Goal: Task Accomplishment & Management: Manage account settings

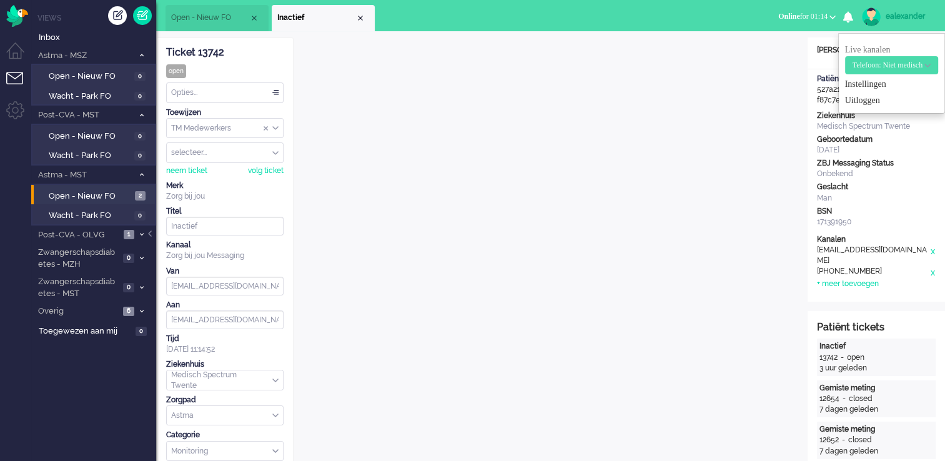
click at [808, 19] on span "Online for 01:14" at bounding box center [802, 16] width 49 height 9
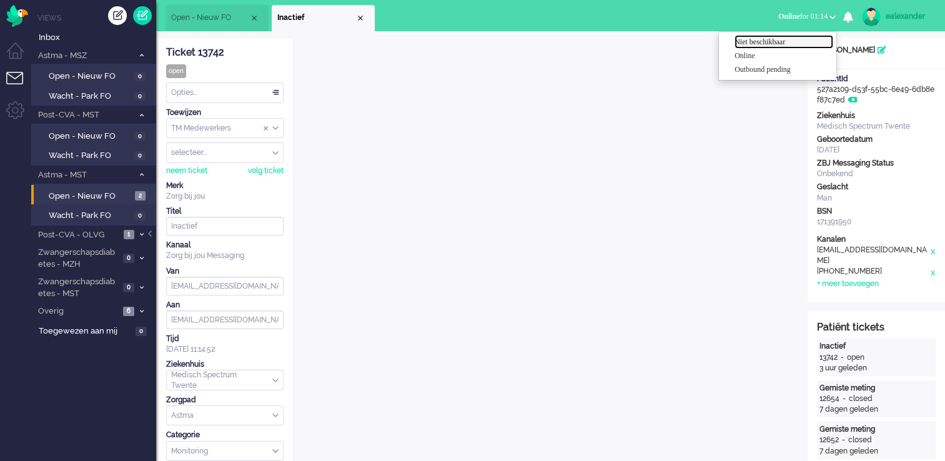
click at [780, 43] on label "Niet beschikbaar" at bounding box center [784, 42] width 99 height 11
click at [798, 16] on span "Niet beschikbaar for 00:22" at bounding box center [787, 16] width 82 height 9
drag, startPoint x: 231, startPoint y: 54, endPoint x: 163, endPoint y: 54, distance: 68.1
copy div "Ticket 13742"
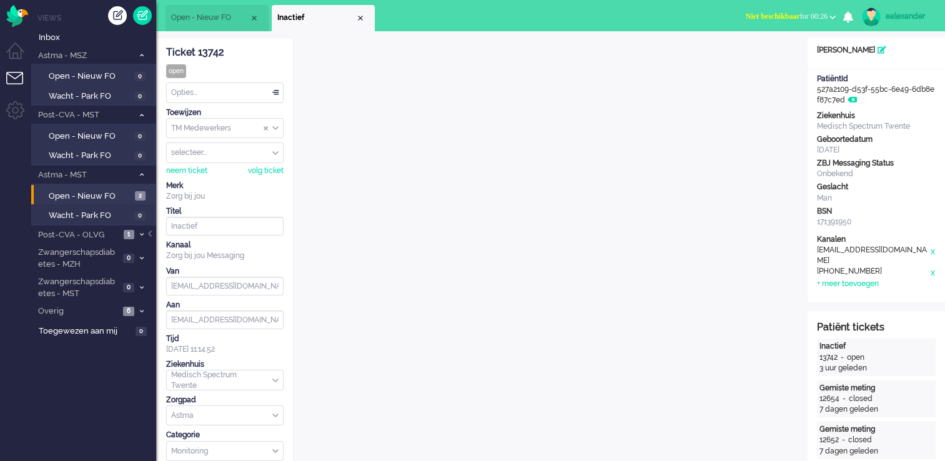
click at [812, 10] on button "Niet beschikbaar for 00:26" at bounding box center [791, 16] width 105 height 18
click at [748, 55] on label "Online" at bounding box center [784, 56] width 99 height 11
click at [447, 20] on ul "Open - Nieuw FO Inactief" at bounding box center [429, 15] width 527 height 31
click at [360, 17] on div "Close tab" at bounding box center [361, 18] width 10 height 10
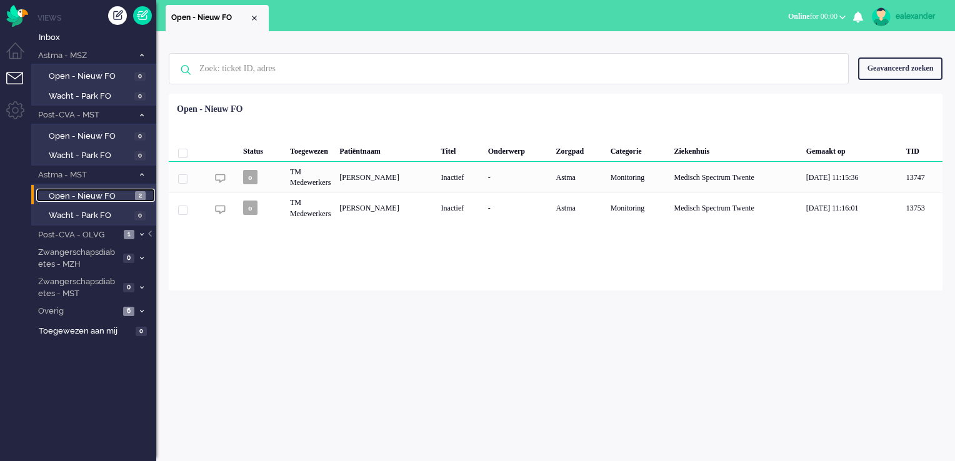
click at [125, 194] on span "Open - Nieuw FO" at bounding box center [90, 197] width 83 height 12
click at [122, 236] on li "Post-CVA - OLVG 1" at bounding box center [93, 235] width 125 height 18
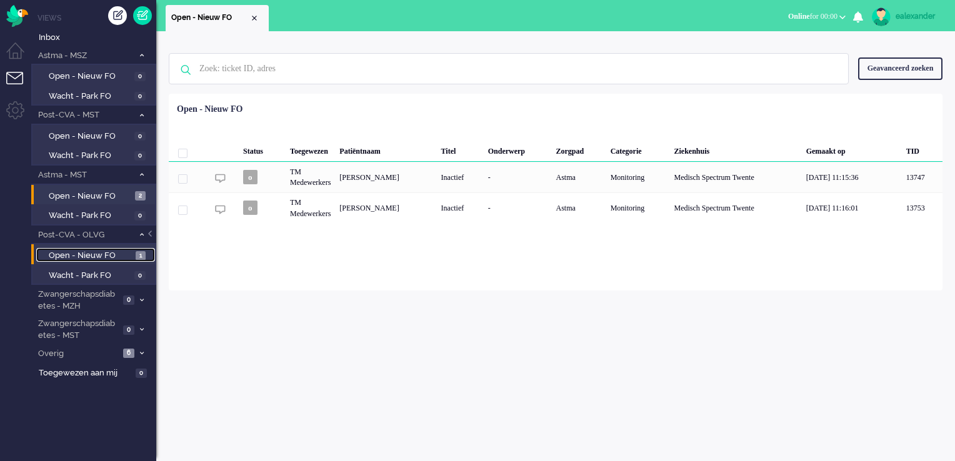
click at [130, 250] on span "Open - Nieuw FO" at bounding box center [91, 256] width 84 height 12
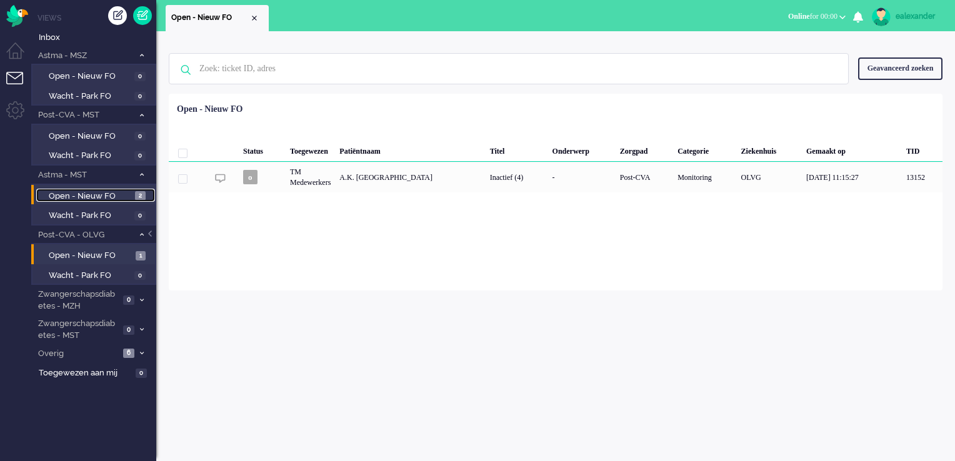
click at [126, 198] on span "Open - Nieuw FO" at bounding box center [90, 197] width 83 height 12
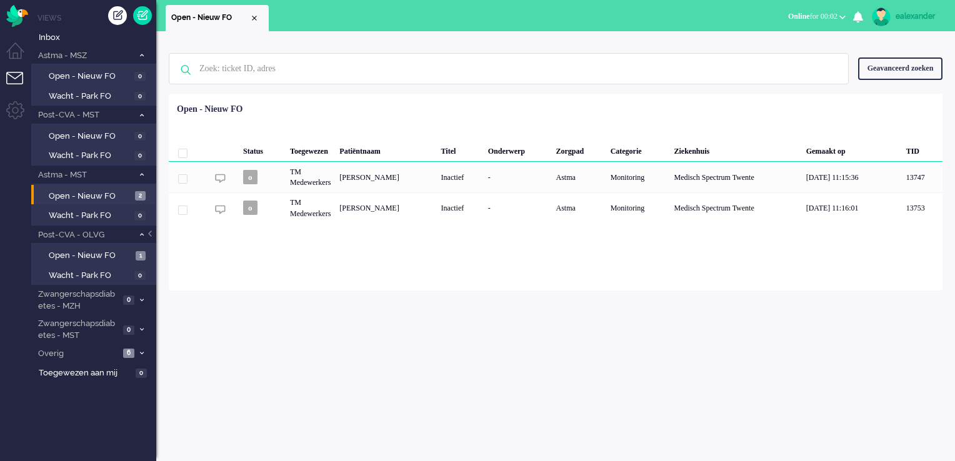
click at [910, 16] on div "ealexander" at bounding box center [918, 16] width 47 height 12
click at [883, 80] on link "Instellingen" at bounding box center [901, 84] width 93 height 12
select select
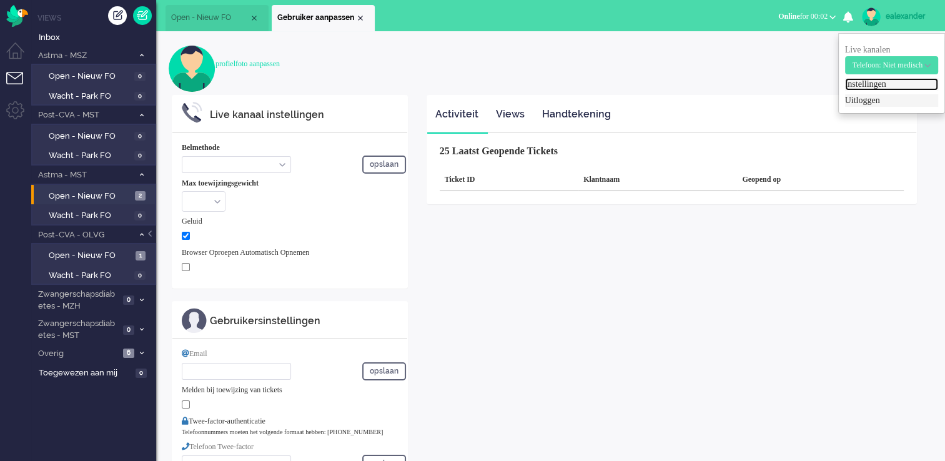
select select "inbound-new"
type input "[PHONE_NUMBER]"
checkbox input "true"
type input "[PERSON_NAME][EMAIL_ADDRESS][DOMAIN_NAME]"
type input "[PHONE_NUMBER]"
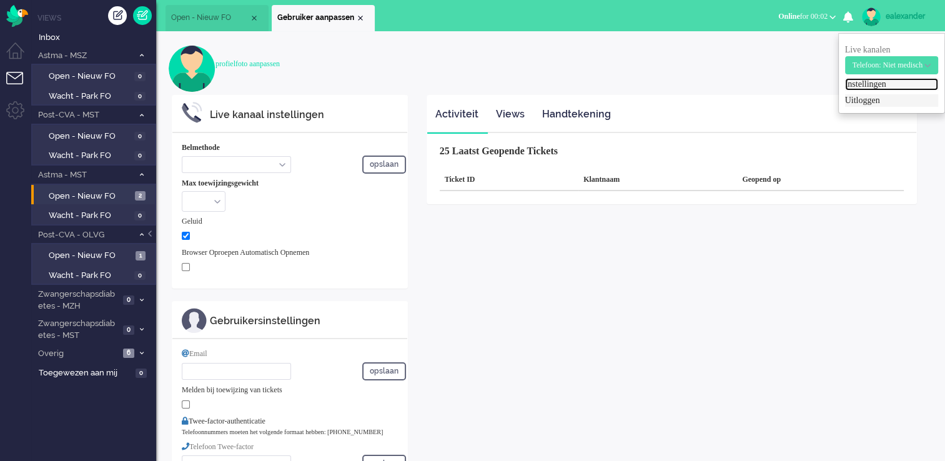
select select "nl"
select select "en_GB"
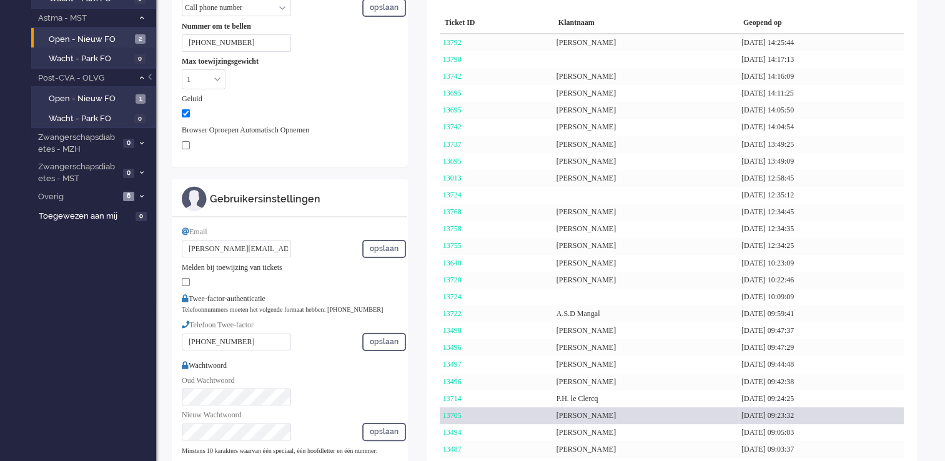
scroll to position [187, 0]
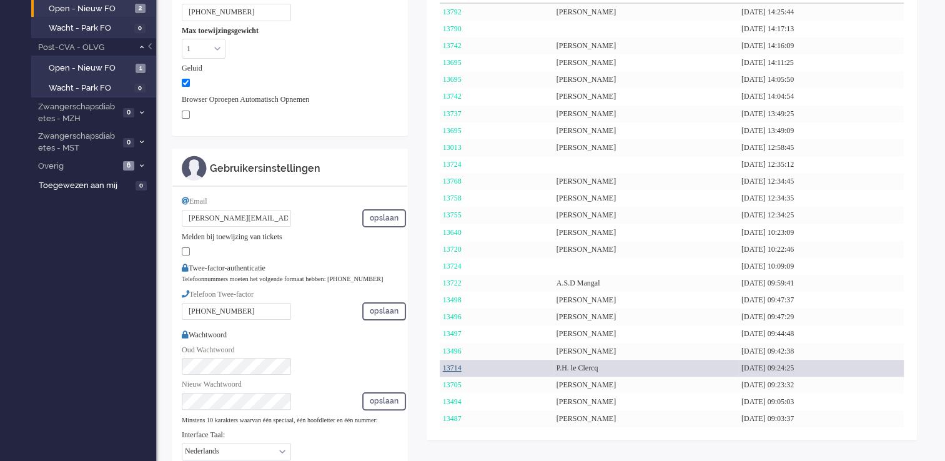
click at [460, 366] on link "13714" at bounding box center [452, 368] width 19 height 9
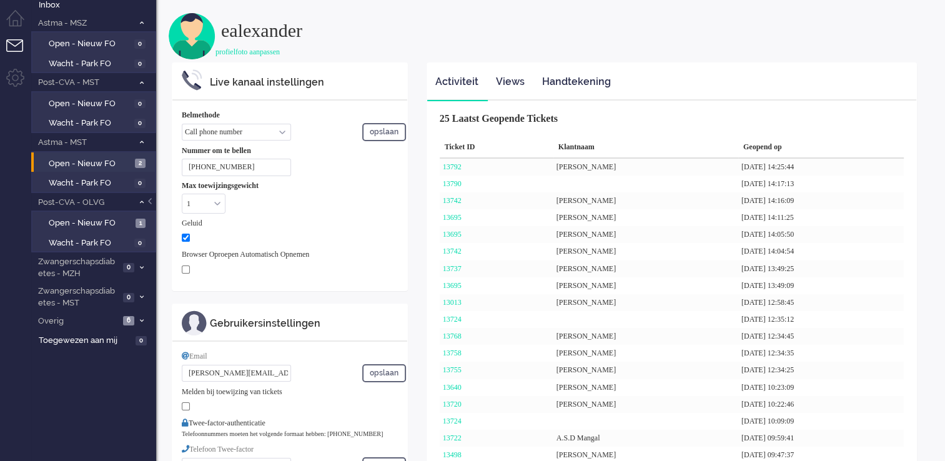
scroll to position [0, 0]
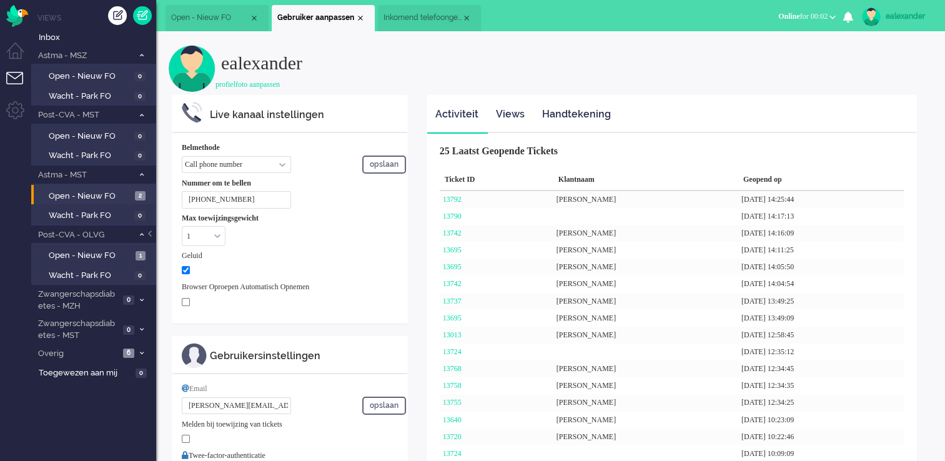
click at [428, 26] on li "Inkomend telefoongesprek" at bounding box center [429, 18] width 103 height 26
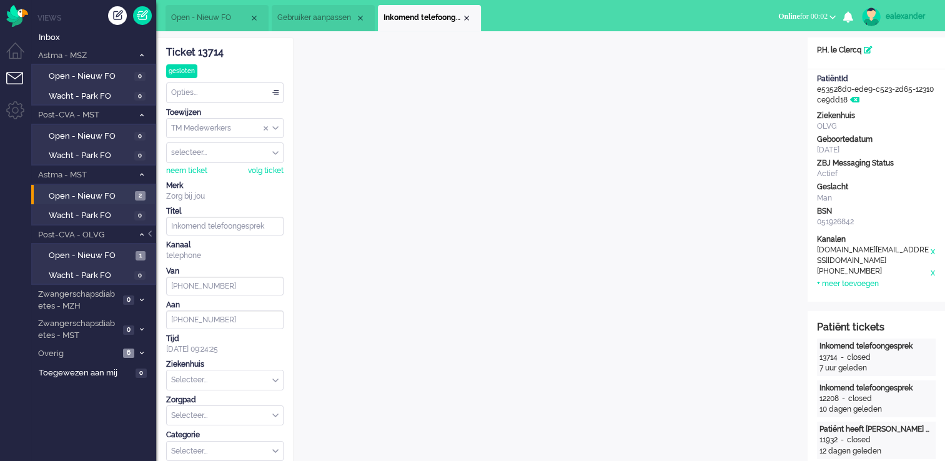
scroll to position [37, 0]
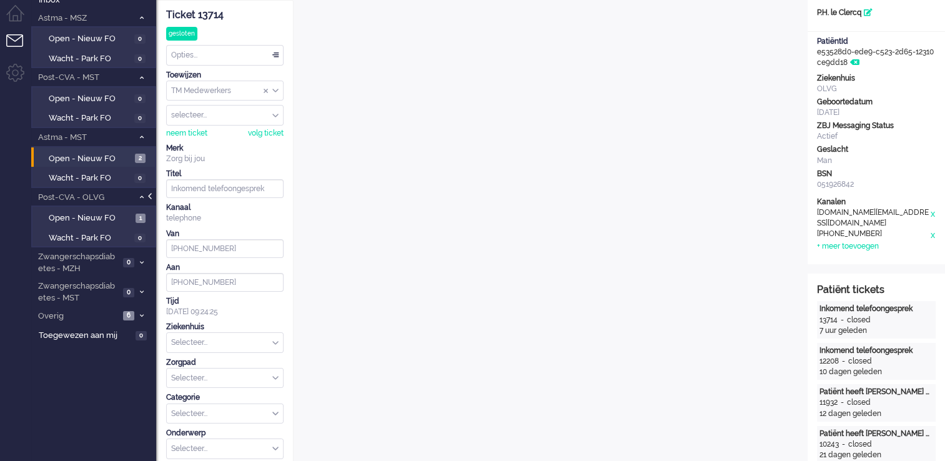
click at [150, 196] on div at bounding box center [151, 202] width 6 height 19
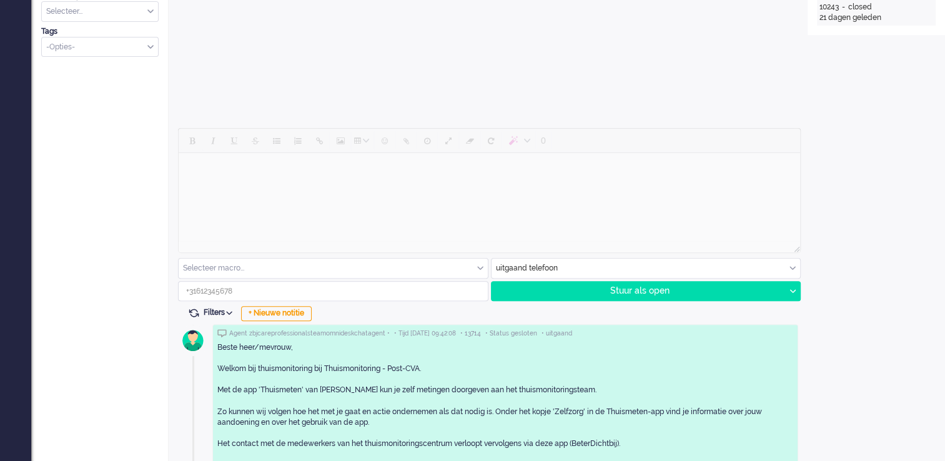
scroll to position [537, 0]
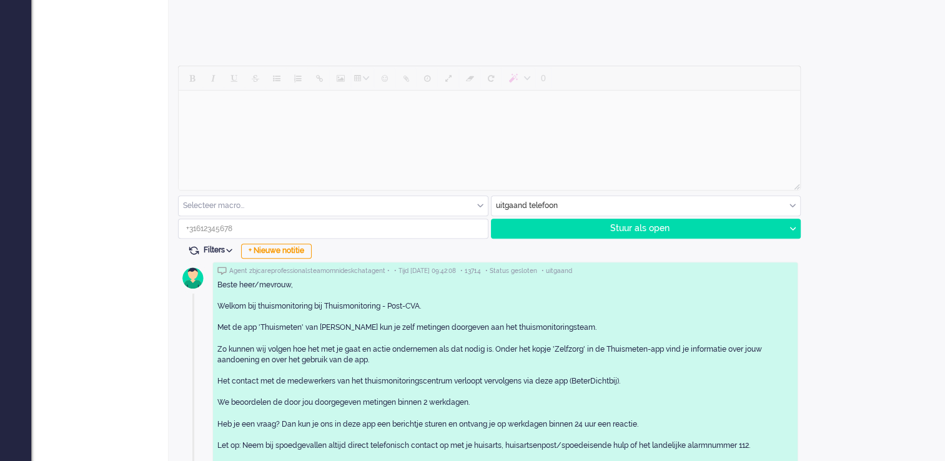
click at [790, 206] on div "uitgaand telefoon" at bounding box center [646, 205] width 309 height 19
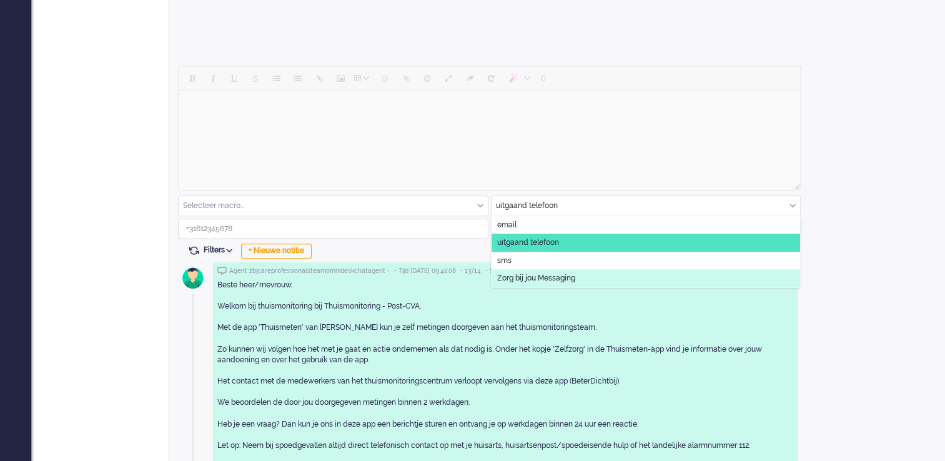
click at [544, 277] on span "Zorg bij jou Messaging" at bounding box center [536, 278] width 78 height 11
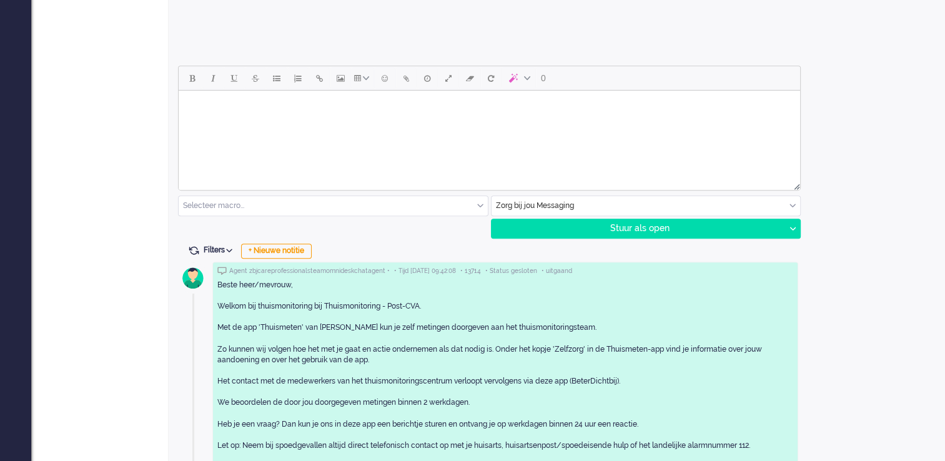
click at [794, 204] on div "Zorg bij jou Messaging" at bounding box center [646, 205] width 309 height 19
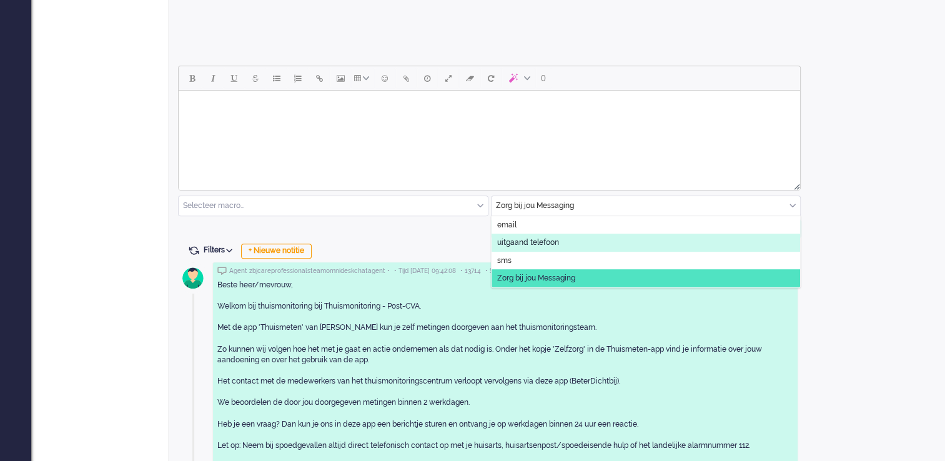
click at [562, 244] on li "uitgaand telefoon" at bounding box center [646, 243] width 309 height 18
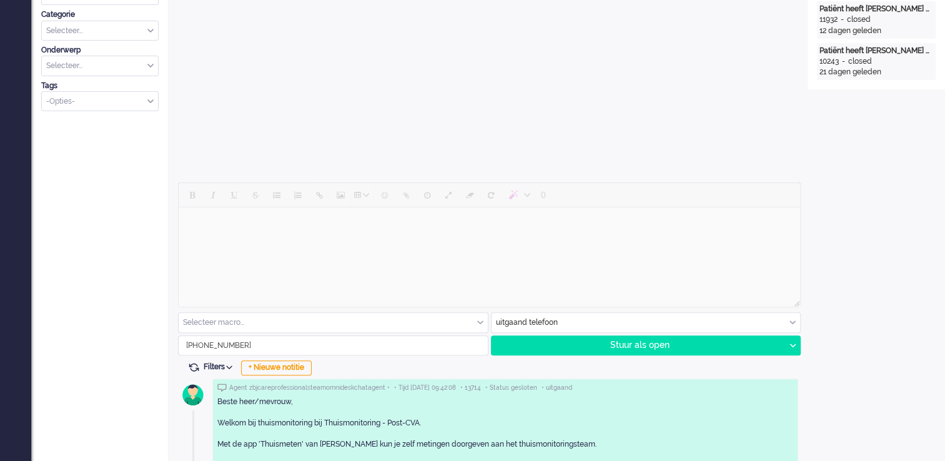
scroll to position [475, 0]
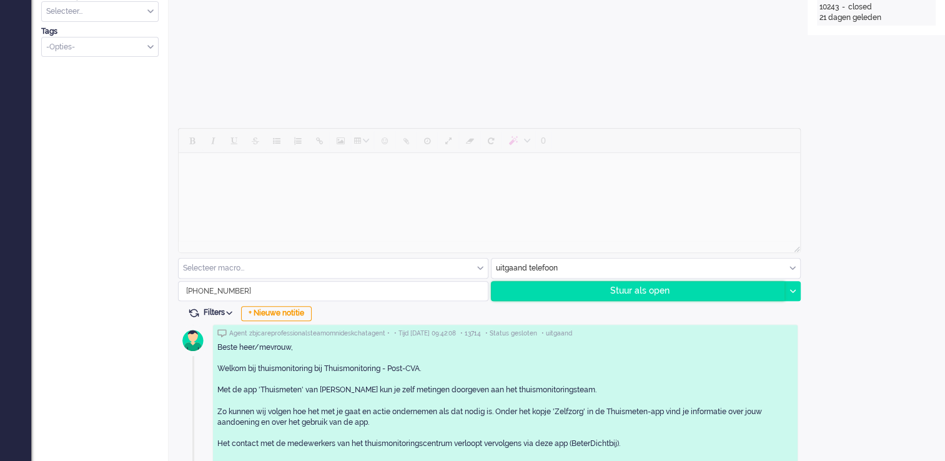
click at [660, 288] on div "Stuur als open" at bounding box center [639, 291] width 294 height 19
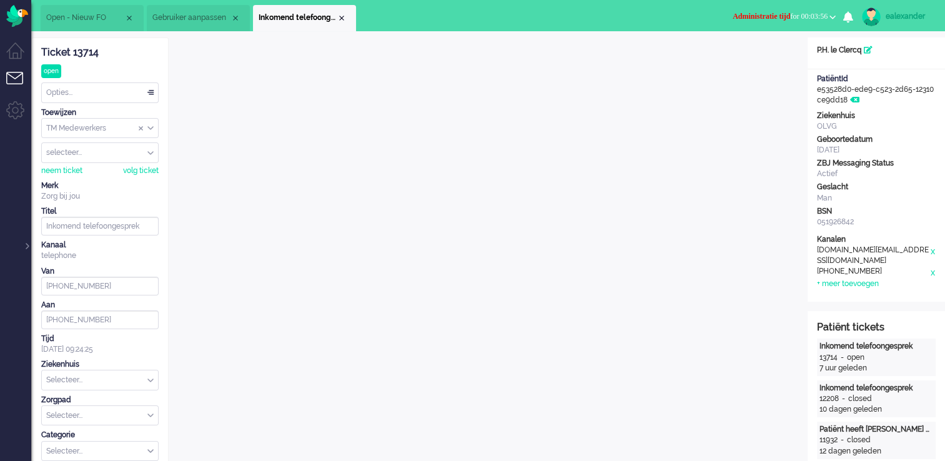
scroll to position [0, 0]
click at [144, 92] on div "Opties..." at bounding box center [100, 92] width 116 height 19
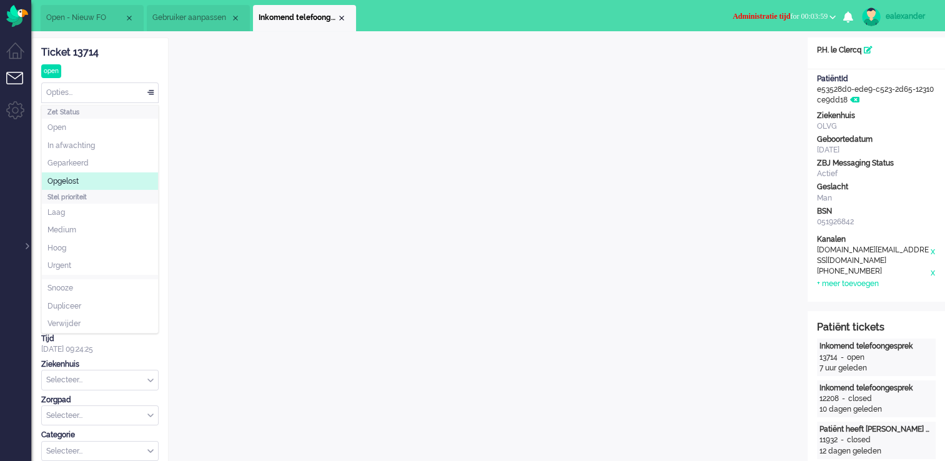
click at [100, 179] on li "Opgelost" at bounding box center [100, 181] width 116 height 18
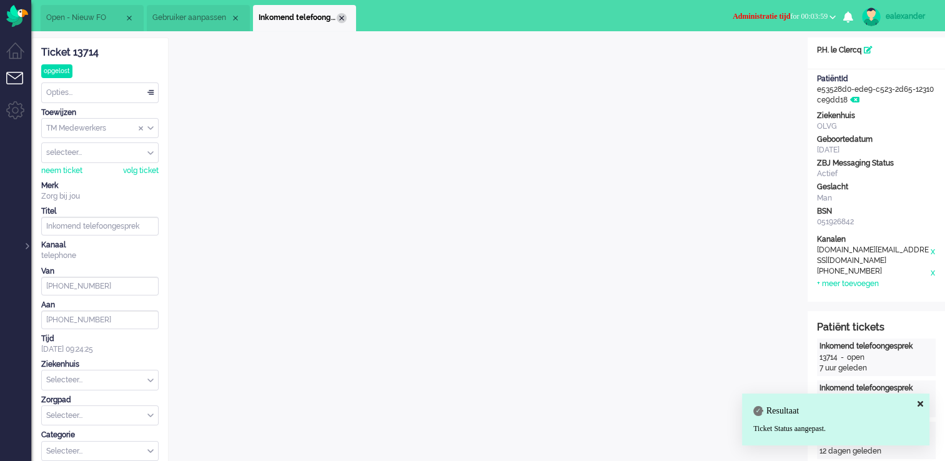
click at [342, 19] on div "Close tab" at bounding box center [342, 18] width 10 height 10
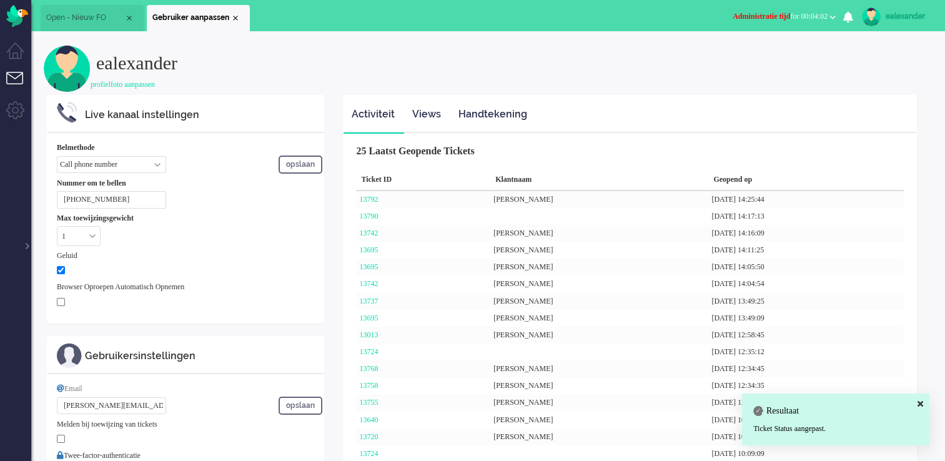
click at [773, 12] on span "Administratie tijd" at bounding box center [761, 16] width 57 height 9
click at [755, 54] on label "Online" at bounding box center [784, 56] width 99 height 11
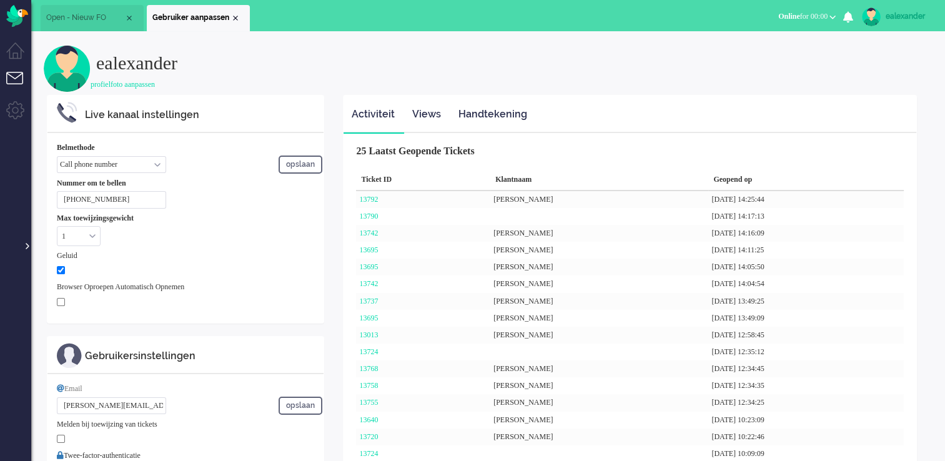
click at [26, 244] on div at bounding box center [26, 240] width 6 height 19
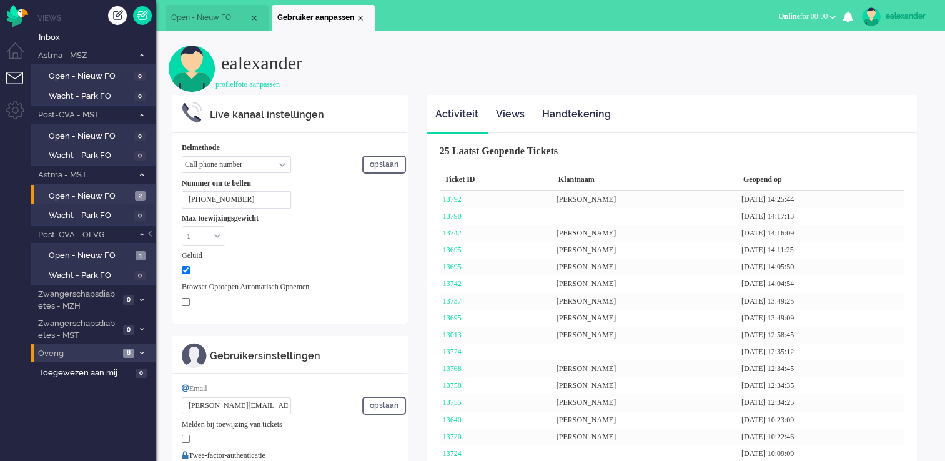
click at [140, 351] on icon at bounding box center [142, 353] width 4 height 4
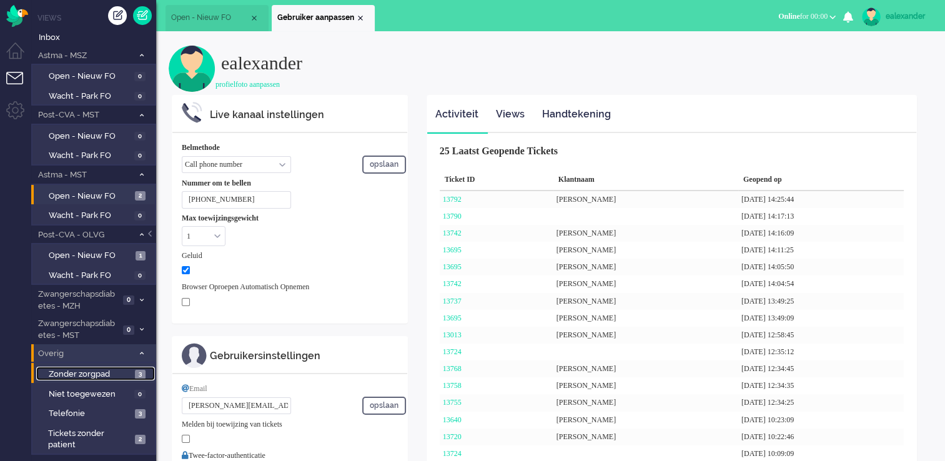
click at [117, 374] on span "Zonder zorgpad" at bounding box center [90, 375] width 83 height 12
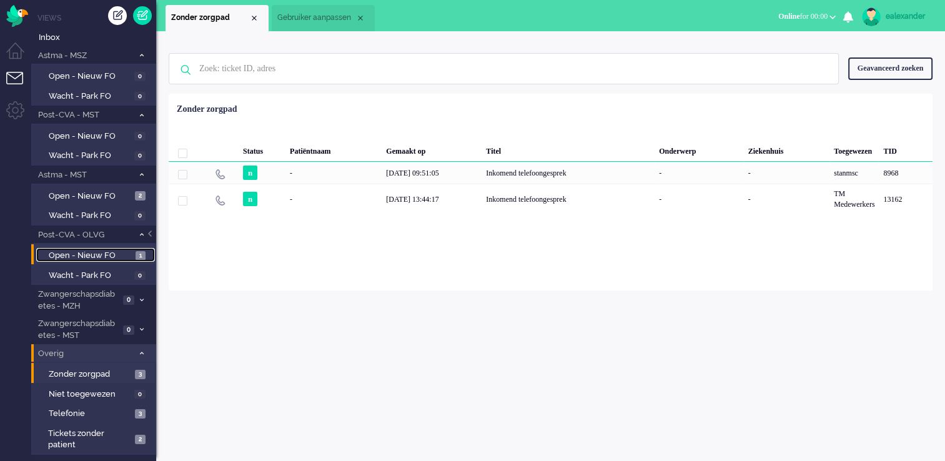
click at [137, 253] on span "1" at bounding box center [141, 255] width 10 height 9
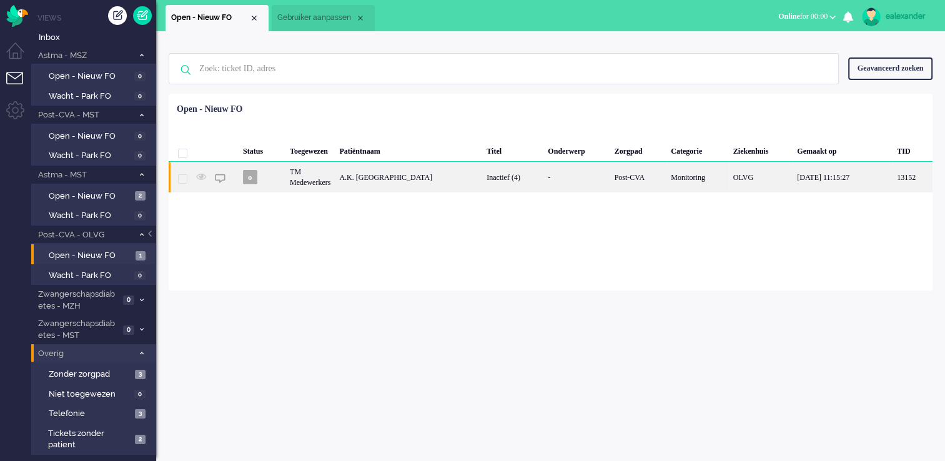
click at [414, 181] on div "A.K. [GEOGRAPHIC_DATA]" at bounding box center [408, 177] width 147 height 31
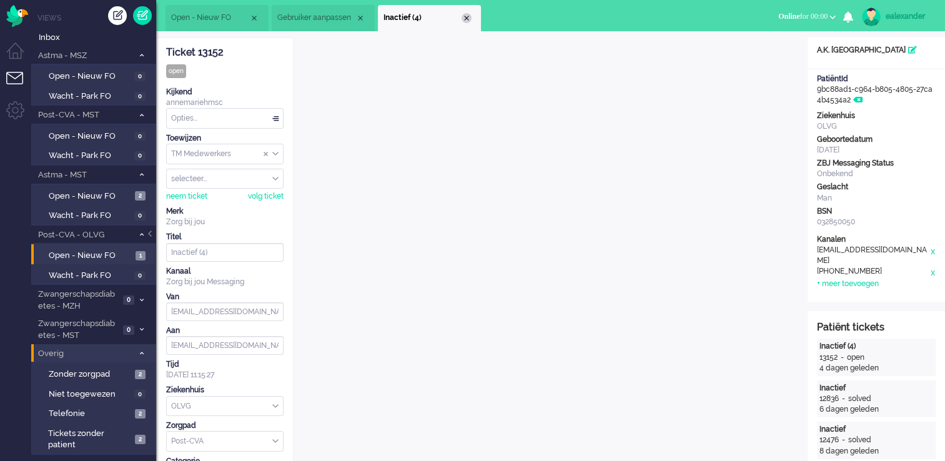
click at [468, 19] on div "Close tab" at bounding box center [467, 18] width 10 height 10
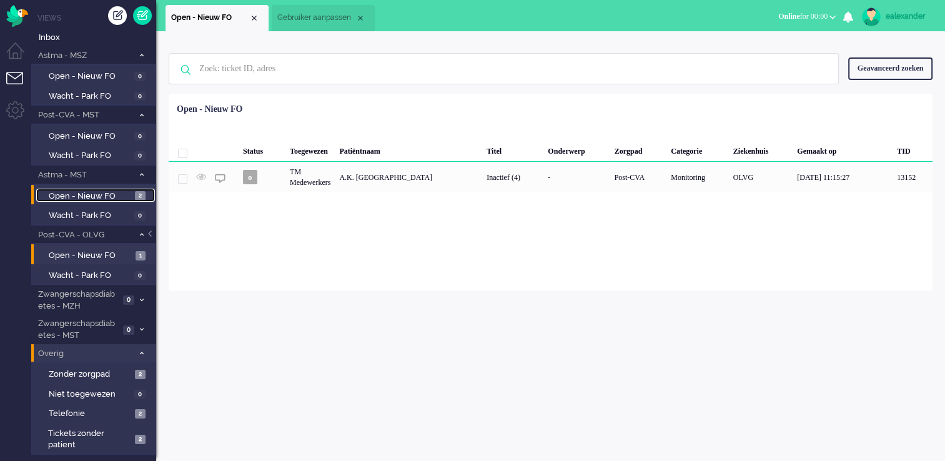
click at [127, 194] on span "Open - Nieuw FO" at bounding box center [90, 197] width 83 height 12
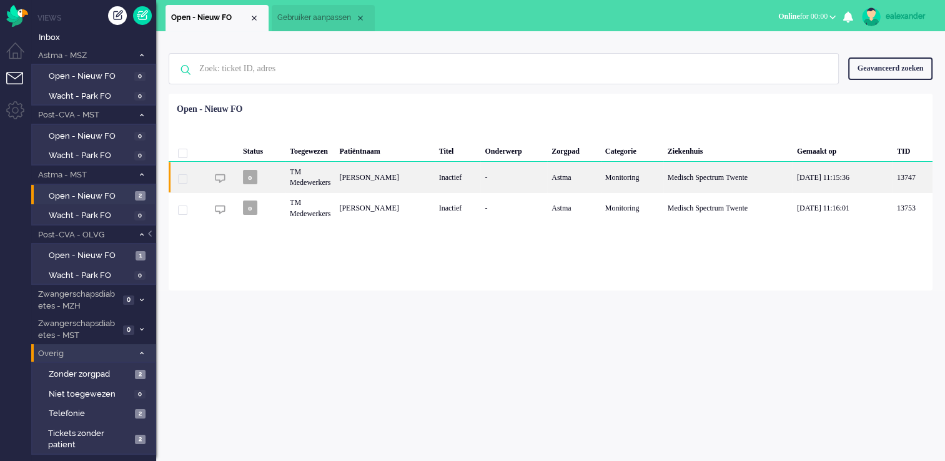
click at [417, 175] on div "[PERSON_NAME]" at bounding box center [384, 177] width 99 height 31
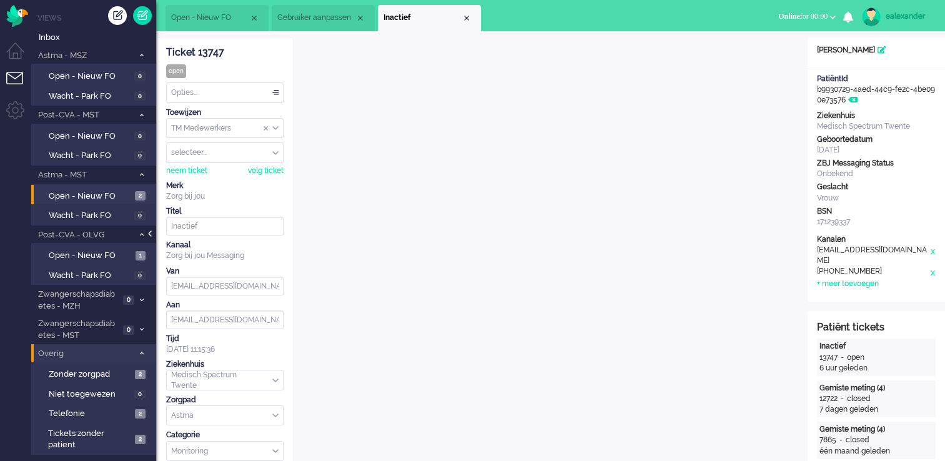
click at [152, 236] on div at bounding box center [151, 240] width 6 height 19
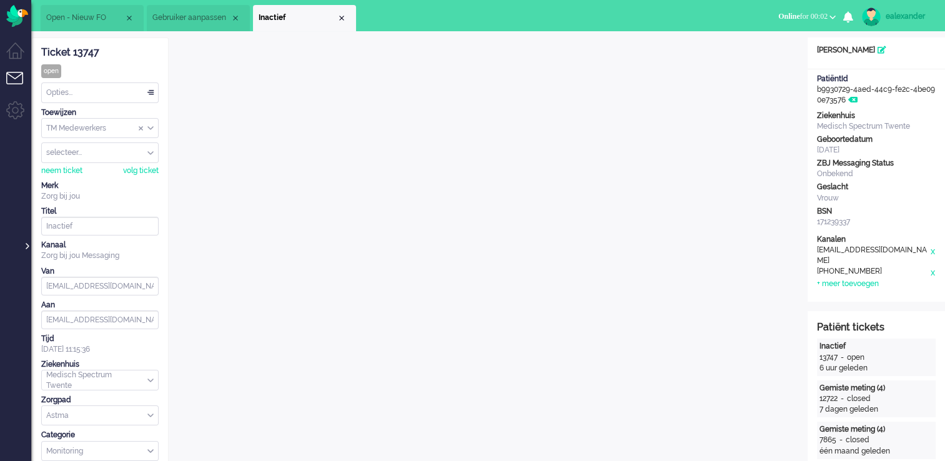
click at [24, 244] on div at bounding box center [26, 240] width 6 height 19
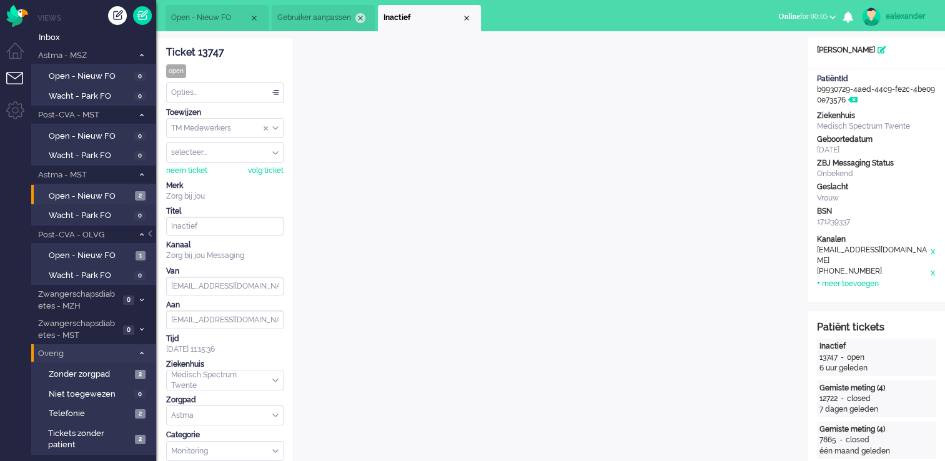
click at [357, 20] on div "Close tab" at bounding box center [361, 18] width 10 height 10
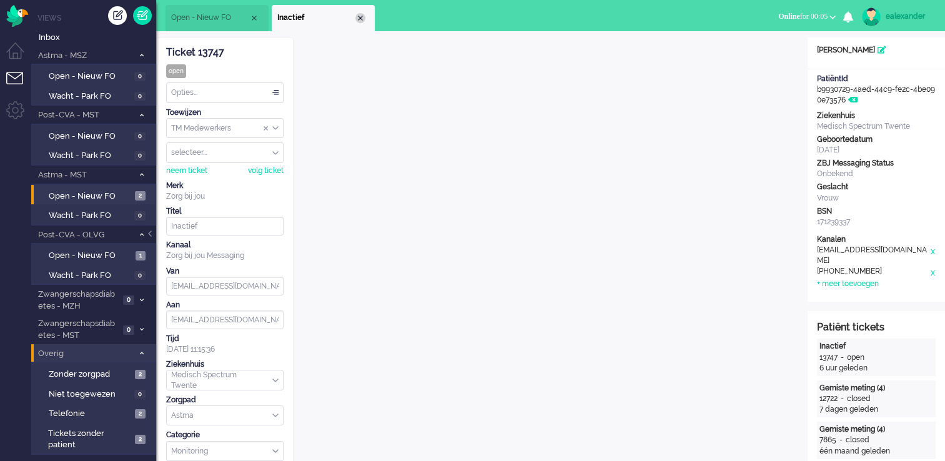
click at [359, 21] on div "Close tab" at bounding box center [361, 18] width 10 height 10
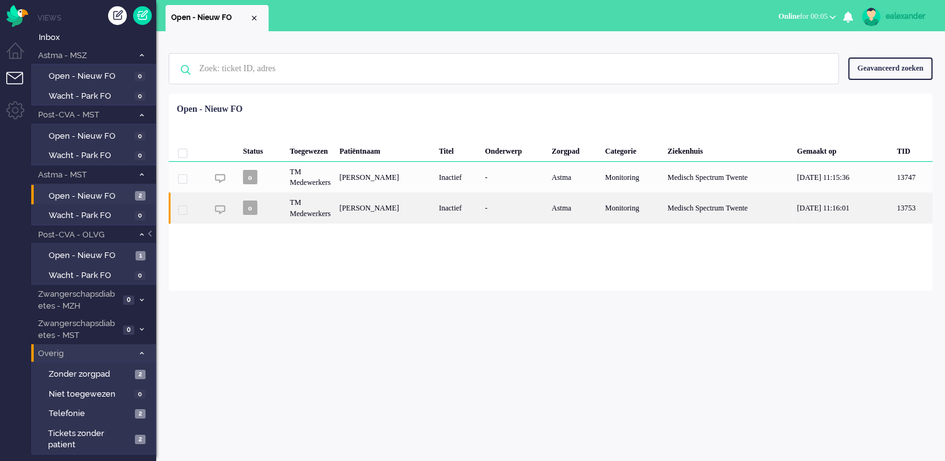
click at [395, 209] on div "[PERSON_NAME]" at bounding box center [384, 207] width 99 height 31
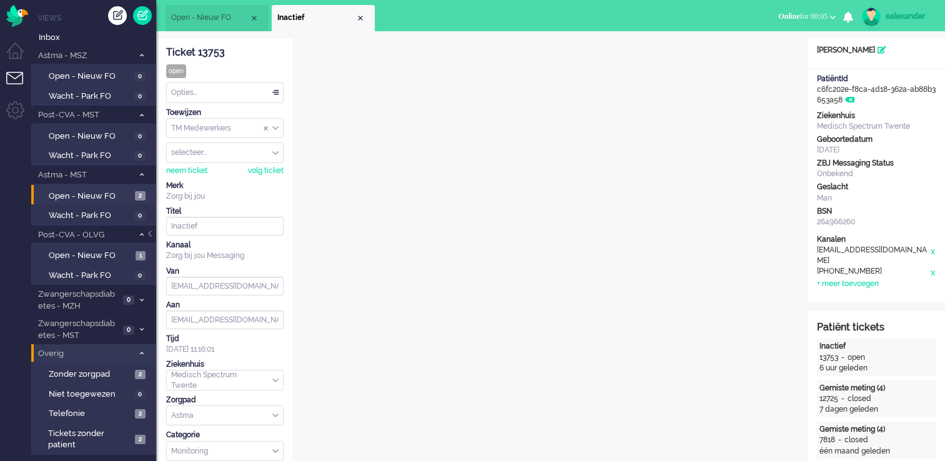
scroll to position [37, 0]
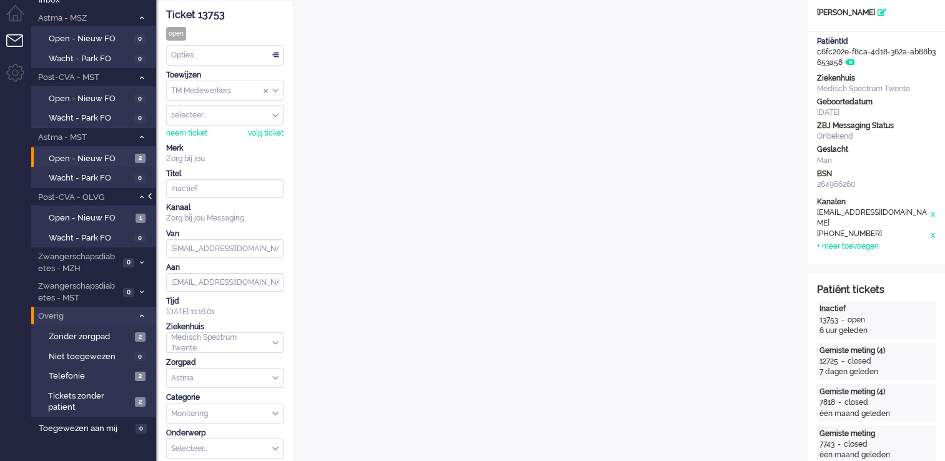
click at [149, 198] on div at bounding box center [151, 202] width 6 height 19
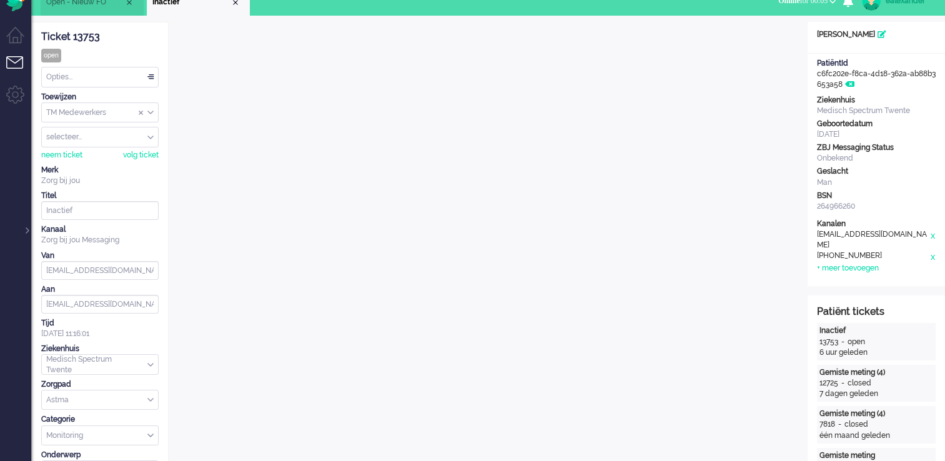
scroll to position [0, 0]
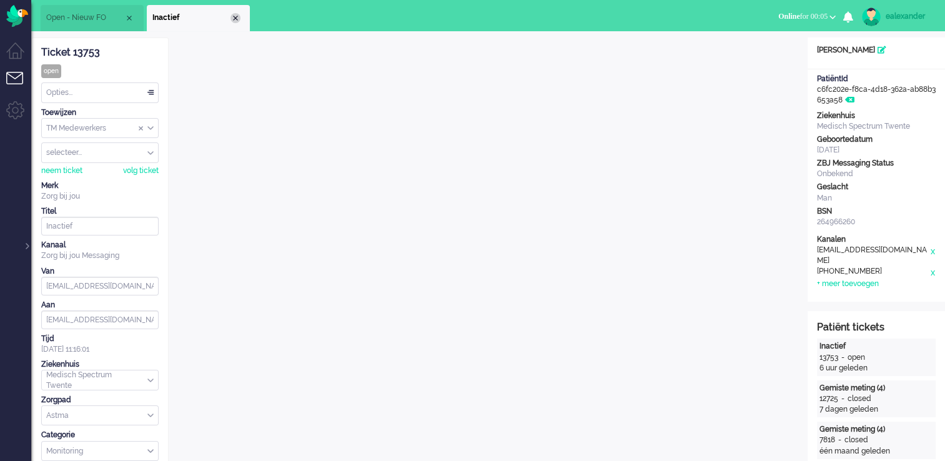
click at [232, 17] on div "Close tab" at bounding box center [236, 18] width 10 height 10
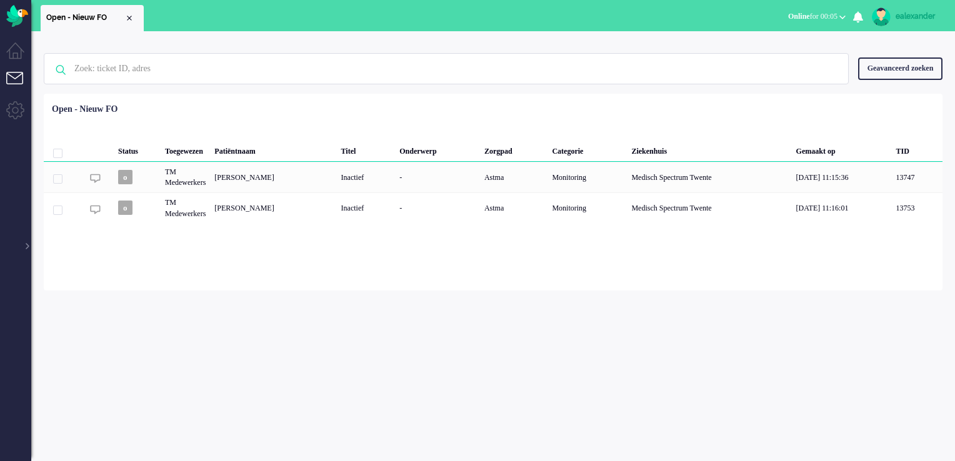
click at [27, 245] on div at bounding box center [26, 240] width 6 height 19
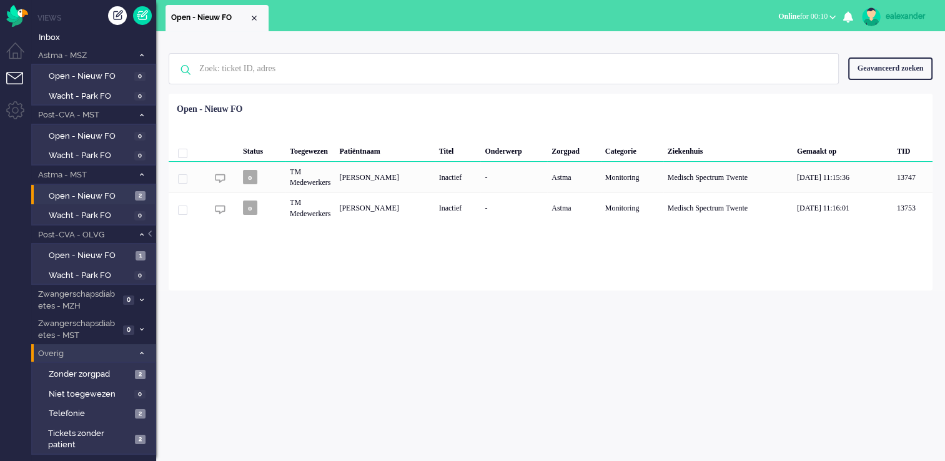
click at [827, 16] on button "Online for 00:10" at bounding box center [807, 16] width 72 height 18
click at [810, 44] on label "Niet beschikbaar" at bounding box center [784, 42] width 99 height 11
click at [912, 11] on div "ealexander" at bounding box center [909, 16] width 47 height 12
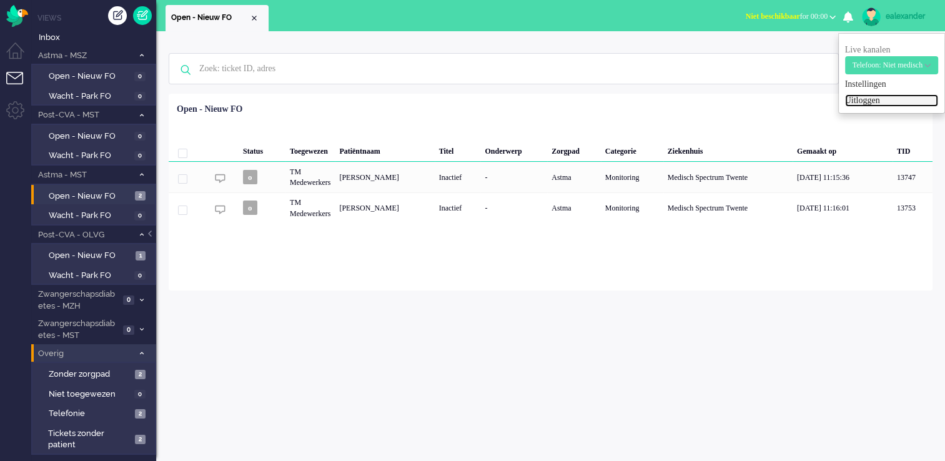
click at [863, 101] on link "Uitloggen" at bounding box center [891, 100] width 93 height 12
